Goal: Check status

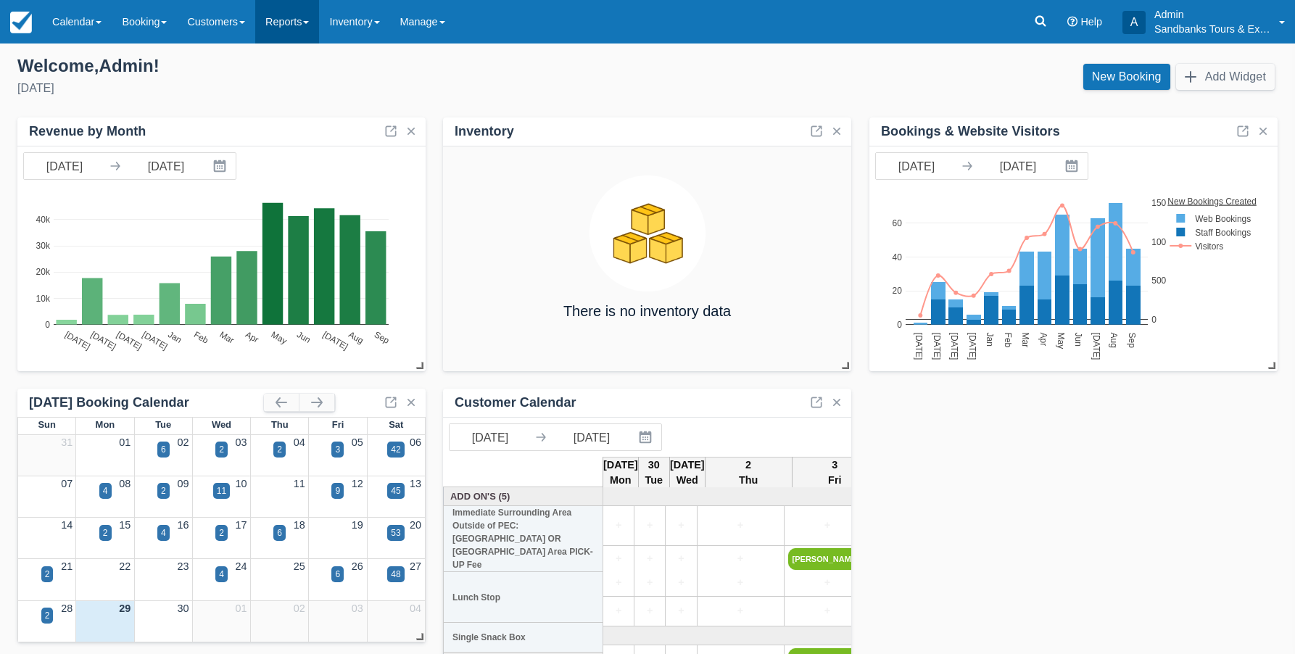
click at [309, 23] on span at bounding box center [306, 22] width 6 height 3
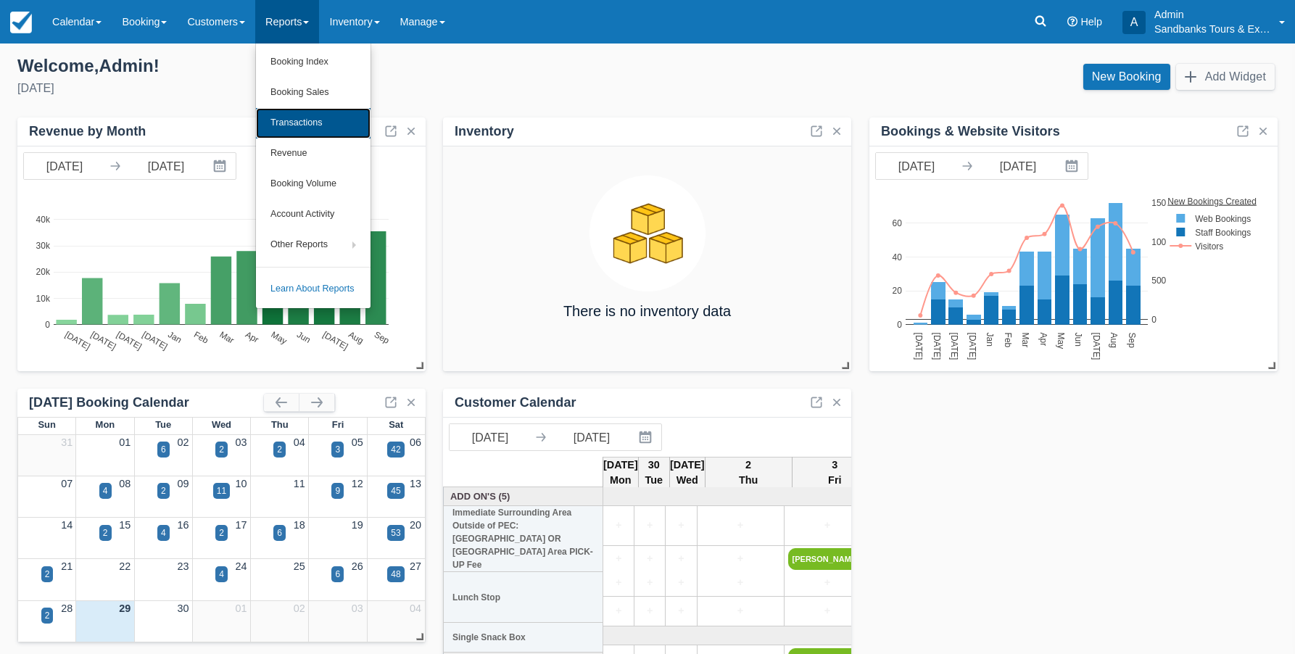
click at [308, 125] on link "Transactions" at bounding box center [313, 123] width 115 height 30
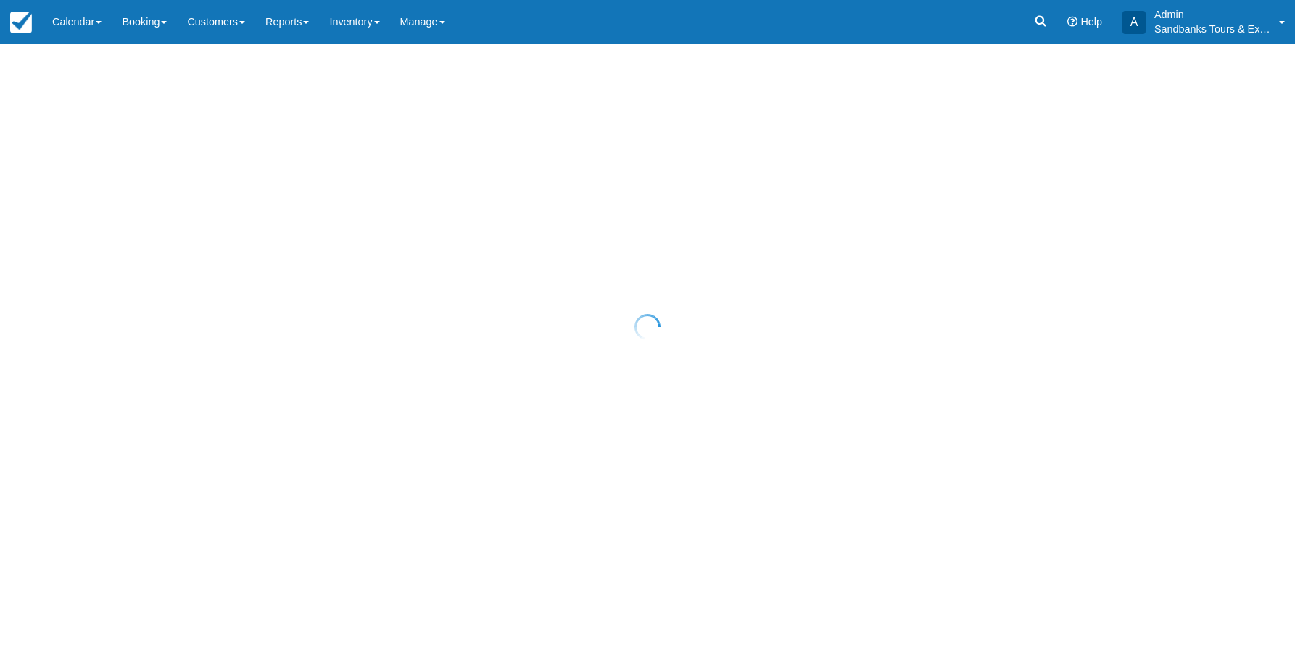
select select "10"
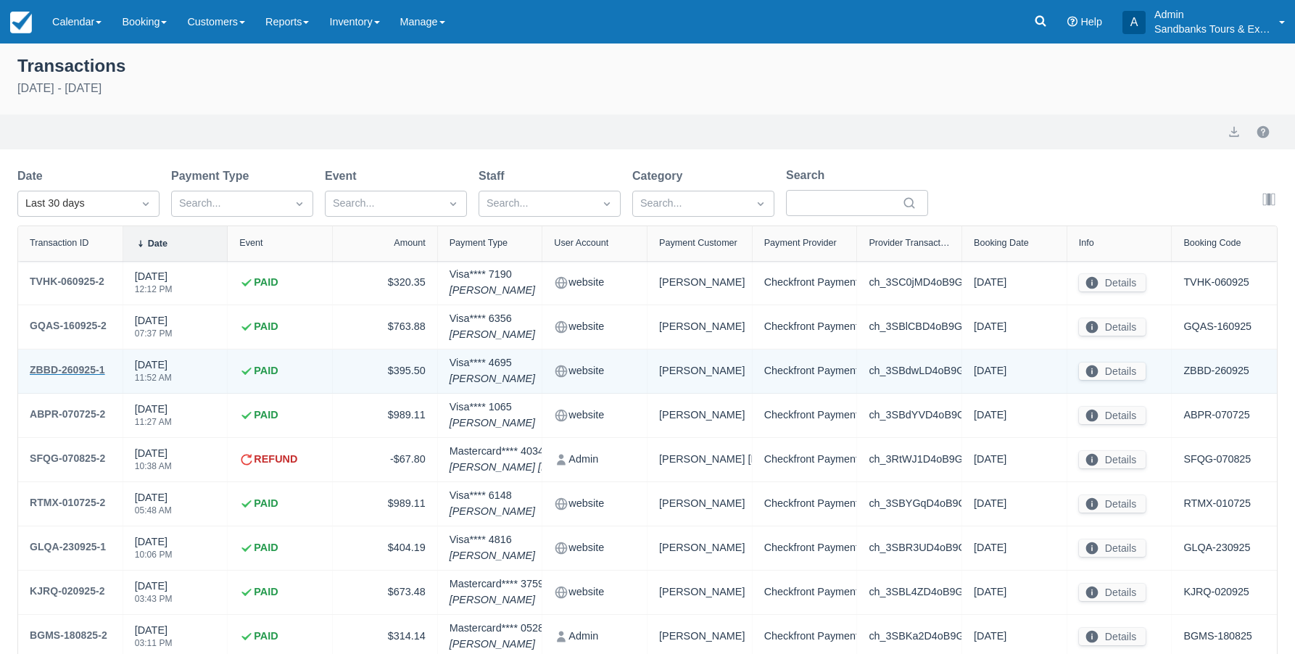
click at [80, 364] on div "ZBBD-260925-1" at bounding box center [67, 369] width 75 height 17
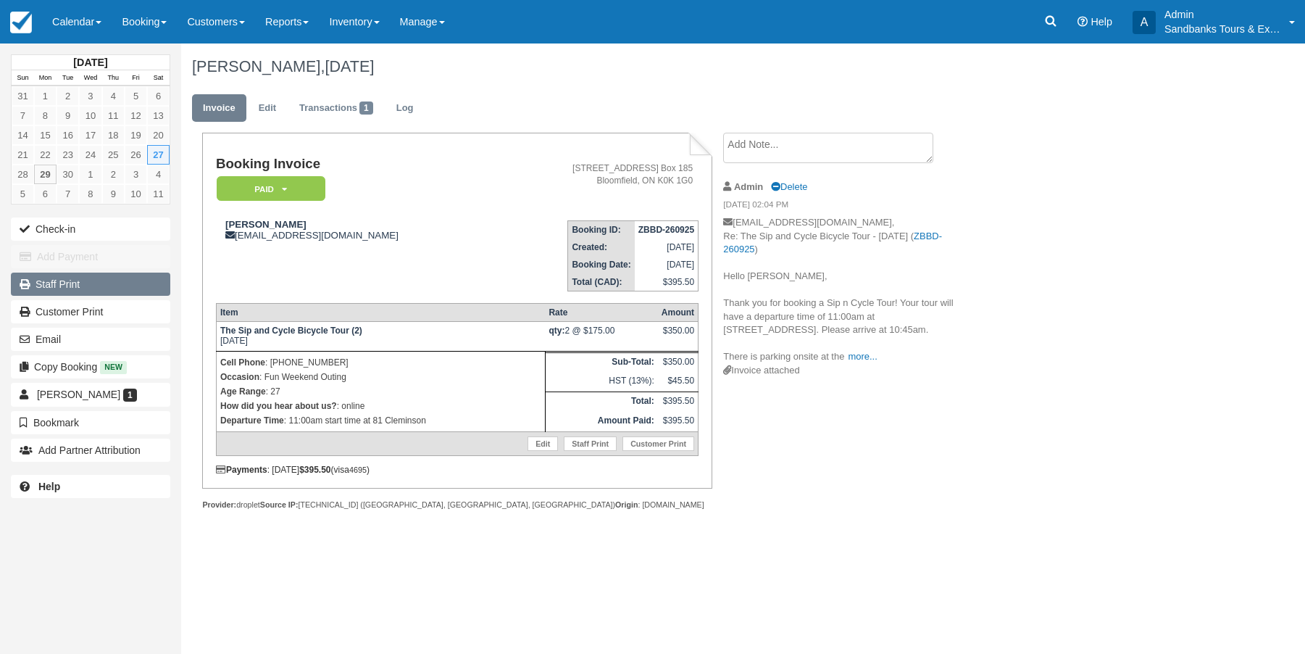
click at [56, 286] on link "Staff Print" at bounding box center [90, 284] width 159 height 23
